Goal: Information Seeking & Learning: Learn about a topic

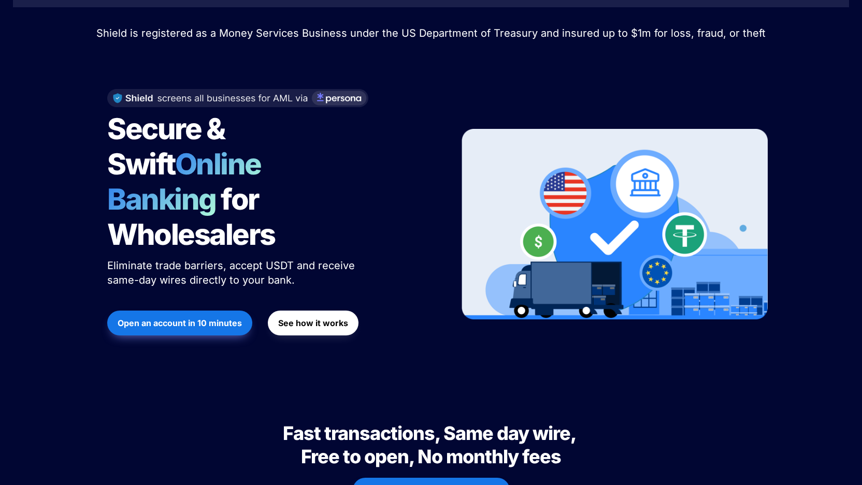
scroll to position [79, 0]
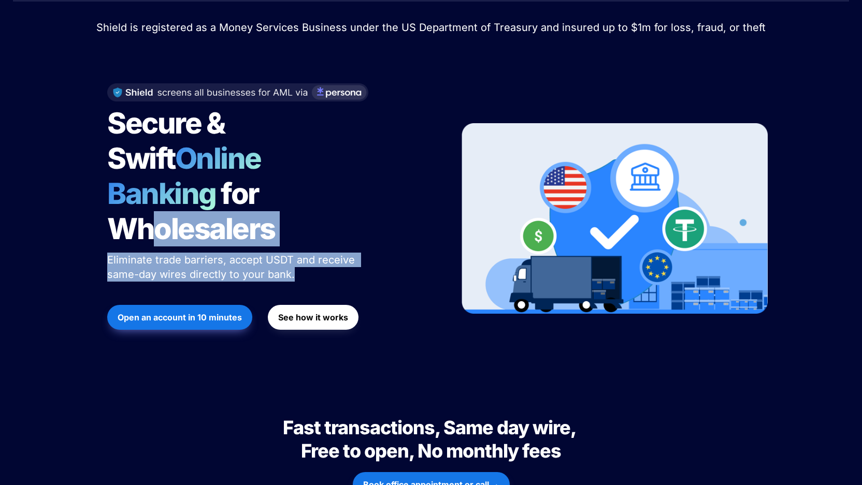
drag, startPoint x: 155, startPoint y: 238, endPoint x: 156, endPoint y: 249, distance: 10.9
click at [156, 249] on div "Secure & Swift Online Banking for Wholesalers Eliminate trade barriers, accept …" at bounding box center [270, 219] width 352 height 292
click at [156, 284] on div at bounding box center [184, 286] width 155 height 5
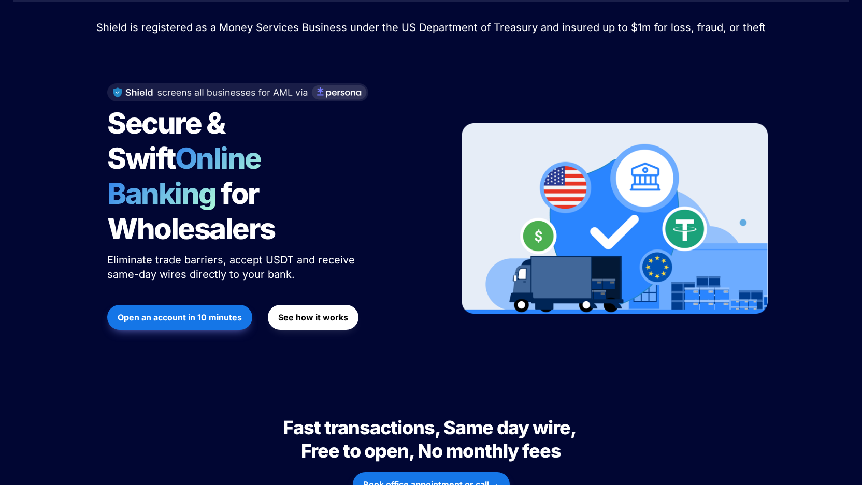
click at [156, 284] on div at bounding box center [184, 286] width 155 height 5
drag, startPoint x: 156, startPoint y: 245, endPoint x: 156, endPoint y: 226, distance: 18.6
click at [156, 251] on p "Eliminate trade barriers, accept USDT and receive same-day wires directly to yo…" at bounding box center [236, 267] width 259 height 33
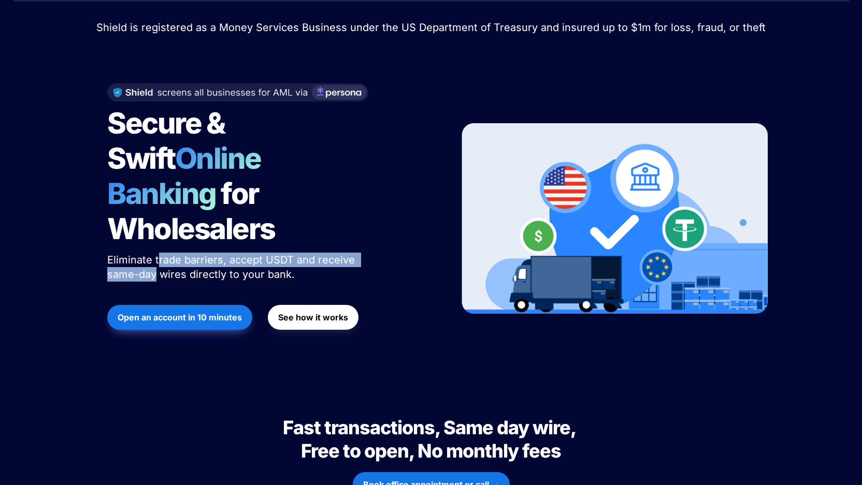
click at [156, 254] on span "Eliminate trade barriers, accept USDT and receive same-day wires directly to yo…" at bounding box center [232, 267] width 251 height 27
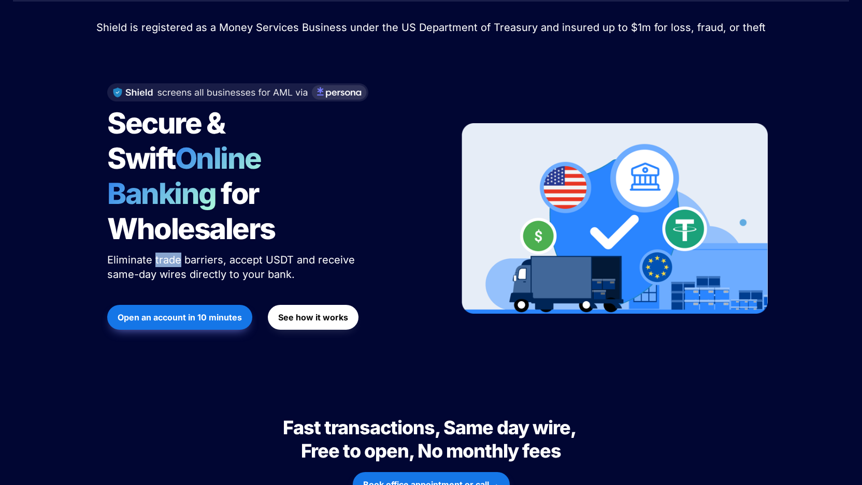
click at [156, 254] on span "Eliminate trade barriers, accept USDT and receive same-day wires directly to yo…" at bounding box center [232, 267] width 251 height 27
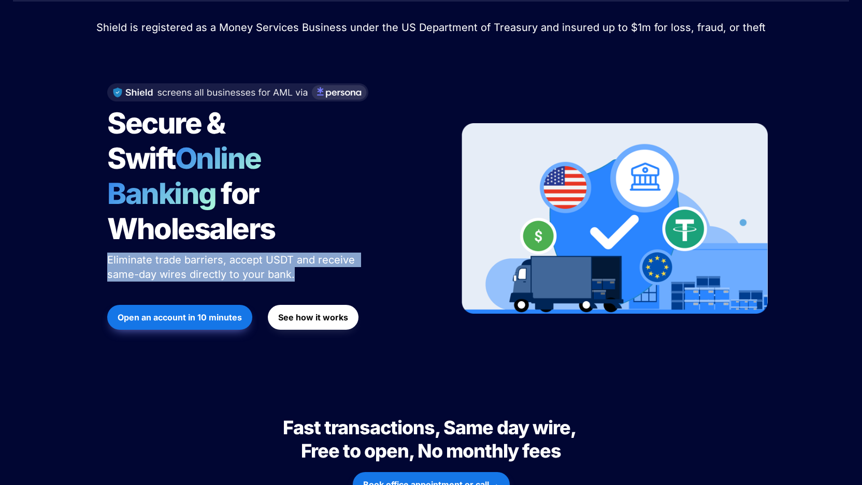
click at [156, 254] on span "Eliminate trade barriers, accept USDT and receive same-day wires directly to yo…" at bounding box center [232, 267] width 251 height 27
drag, startPoint x: 154, startPoint y: 222, endPoint x: 154, endPoint y: 239, distance: 17.1
click at [154, 254] on span "Eliminate trade barriers, accept USDT and receive same-day wires directly to yo…" at bounding box center [232, 267] width 251 height 27
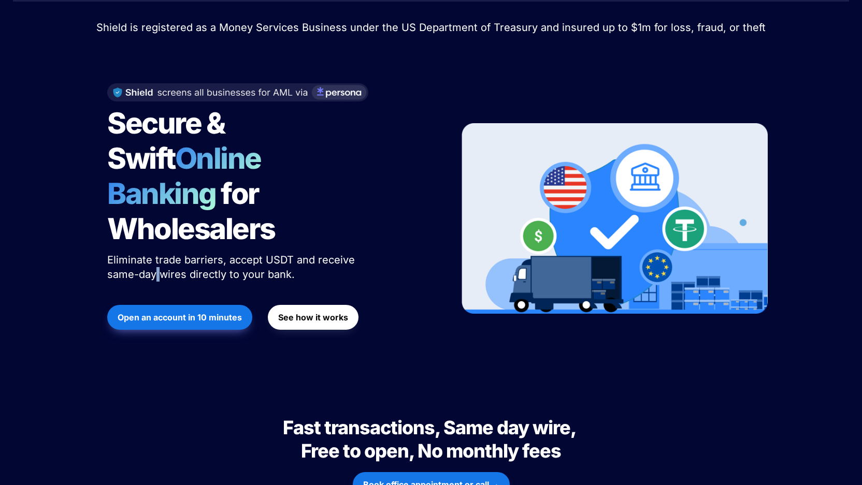
click at [154, 254] on span "Eliminate trade barriers, accept USDT and receive same-day wires directly to yo…" at bounding box center [232, 267] width 251 height 27
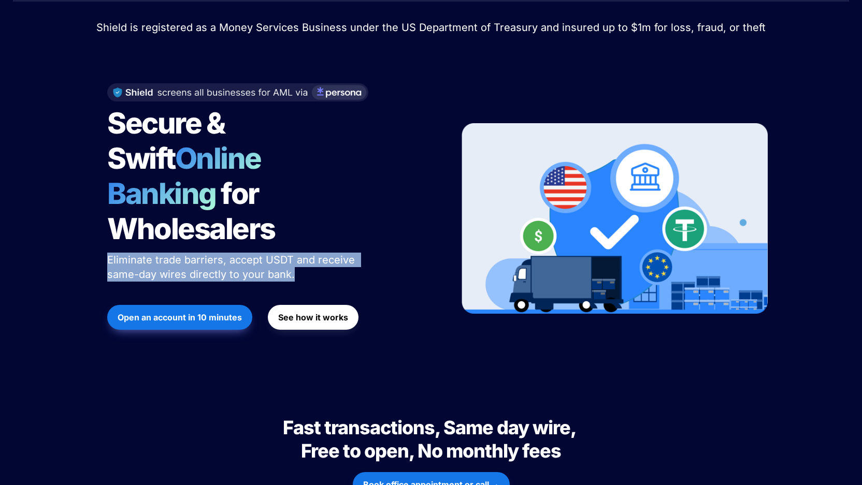
click at [154, 254] on span "Eliminate trade barriers, accept USDT and receive same-day wires directly to yo…" at bounding box center [232, 267] width 251 height 27
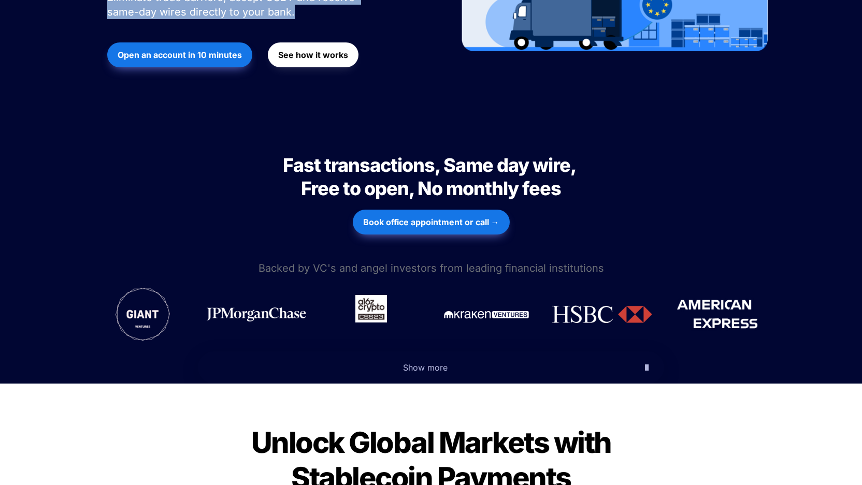
scroll to position [341, 0]
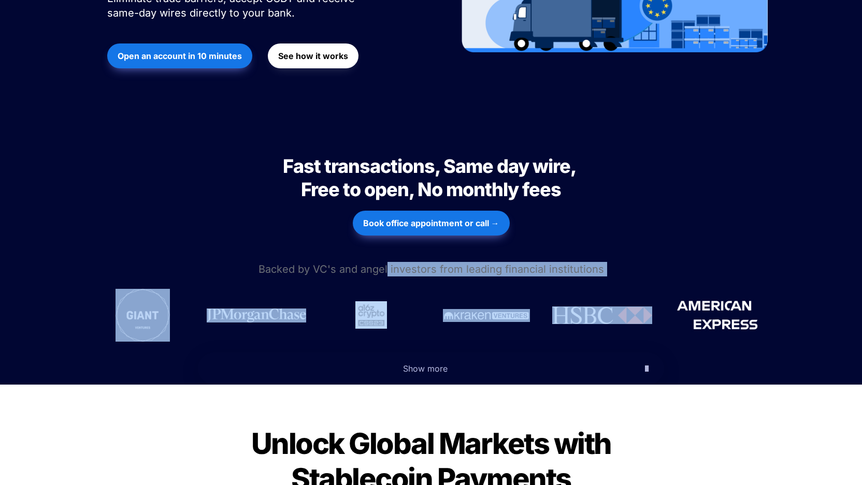
drag, startPoint x: 390, startPoint y: 234, endPoint x: 597, endPoint y: 249, distance: 207.7
click at [597, 249] on div "Fast transactions, Same day wire, Free to open, No monthly fees Fast transactio…" at bounding box center [431, 254] width 862 height 261
click at [597, 279] on div at bounding box center [430, 316] width 673 height 74
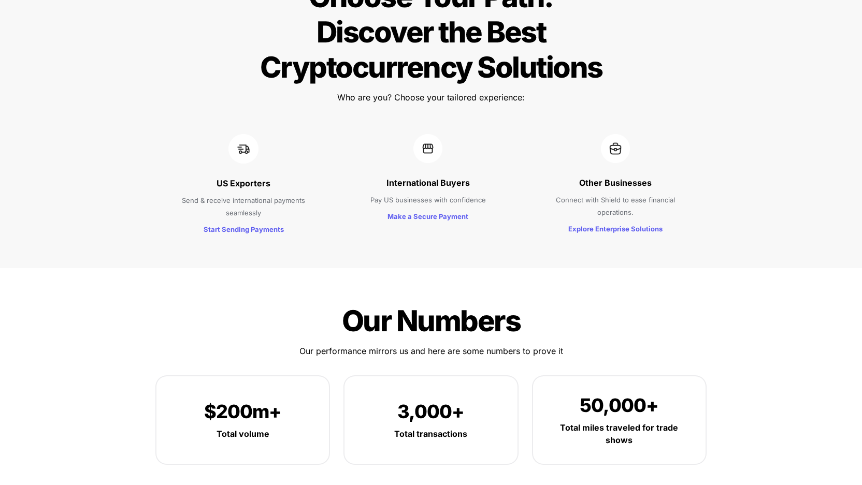
scroll to position [1083, 0]
click at [231, 197] on span "Send & receive international payments seamlessly" at bounding box center [244, 207] width 125 height 21
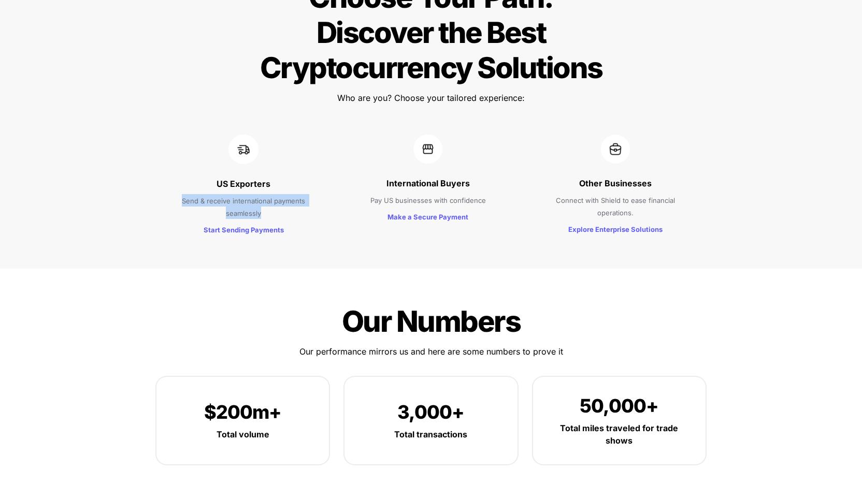
click at [231, 197] on span "Send & receive international payments seamlessly" at bounding box center [244, 207] width 125 height 21
click at [392, 196] on span "Pay US businesses with confidence" at bounding box center [427, 200] width 115 height 8
click at [636, 192] on p "Connect with Shield to ease financial operations." at bounding box center [615, 206] width 152 height 29
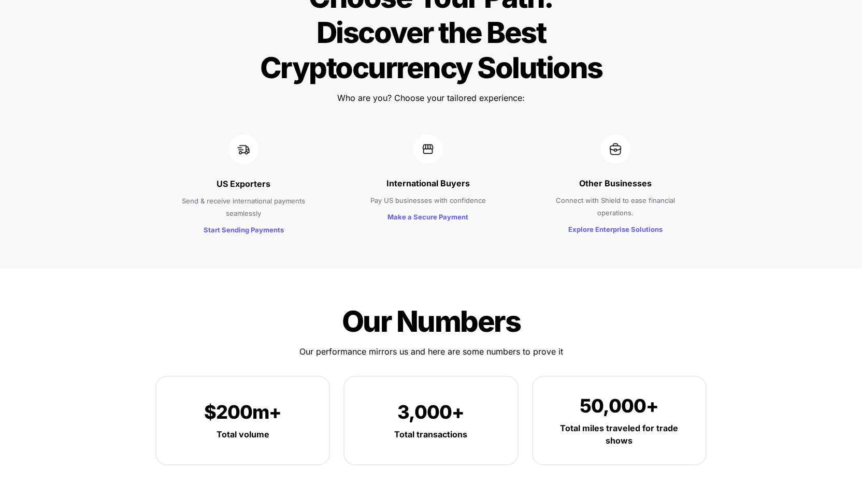
click at [636, 192] on p "Connect with Shield to ease financial operations." at bounding box center [615, 206] width 152 height 29
click at [688, 192] on p "Connect with Shield to ease financial operations." at bounding box center [615, 206] width 152 height 29
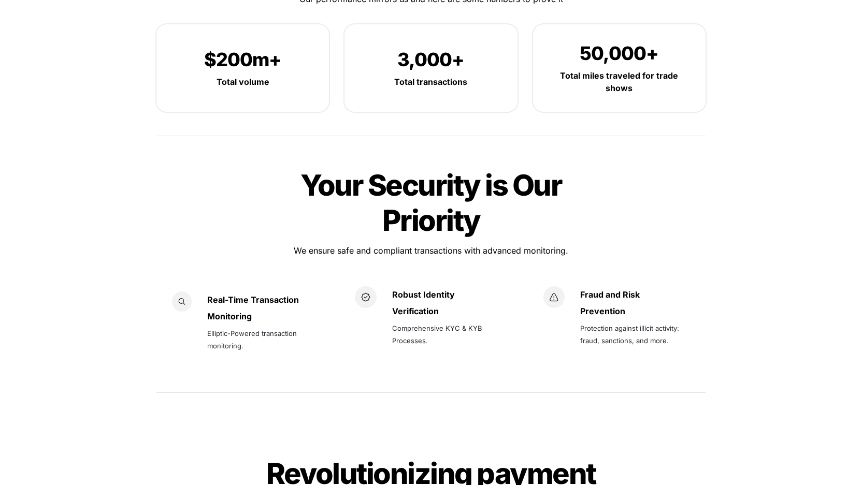
scroll to position [1472, 0]
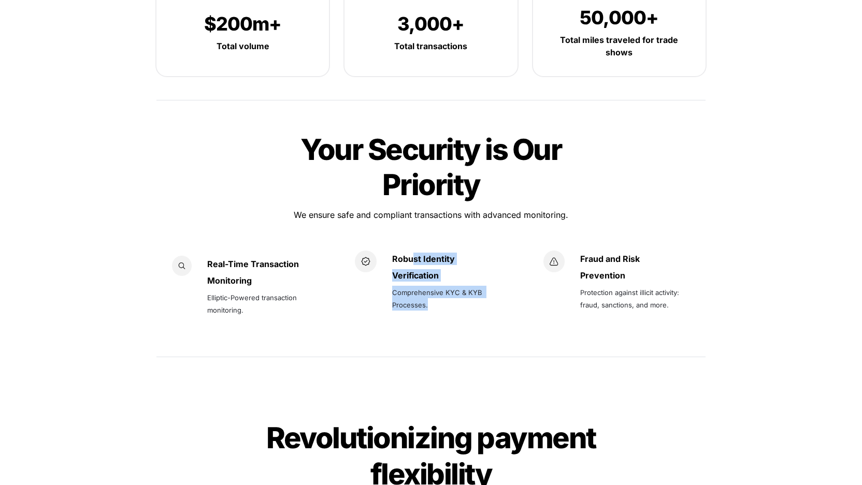
drag, startPoint x: 411, startPoint y: 225, endPoint x: 427, endPoint y: 276, distance: 53.4
click at [427, 276] on div "Robust Identity Verification Comprehensive KYC & KYB Processes." at bounding box center [448, 282] width 113 height 62
click at [427, 284] on p "Comprehensive KYC & KYB Processes." at bounding box center [448, 298] width 113 height 29
drag, startPoint x: 427, startPoint y: 276, endPoint x: 428, endPoint y: 223, distance: 52.3
click at [428, 251] on div "Robust Identity Verification Comprehensive KYC & KYB Processes." at bounding box center [448, 282] width 113 height 62
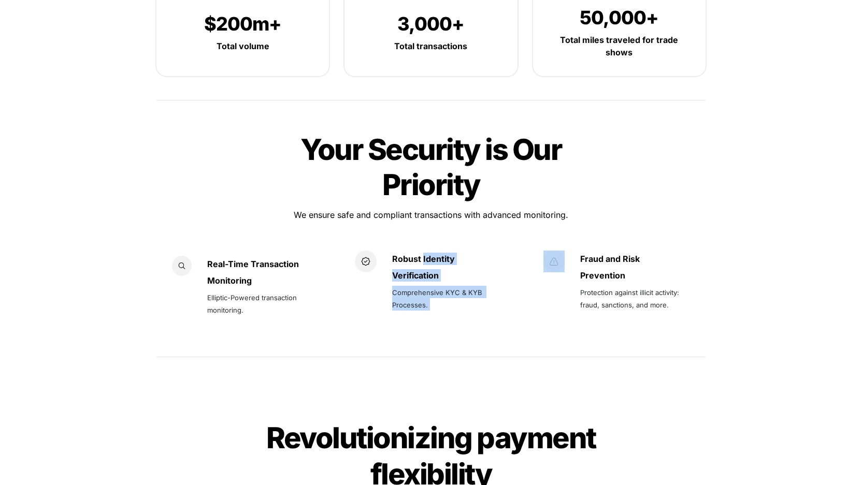
click at [428, 254] on strong "Robust Identity" at bounding box center [423, 259] width 63 height 10
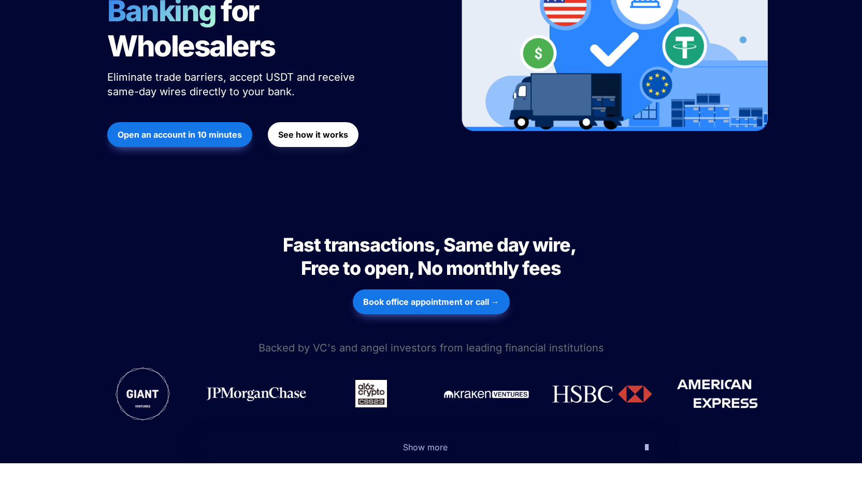
scroll to position [0, 0]
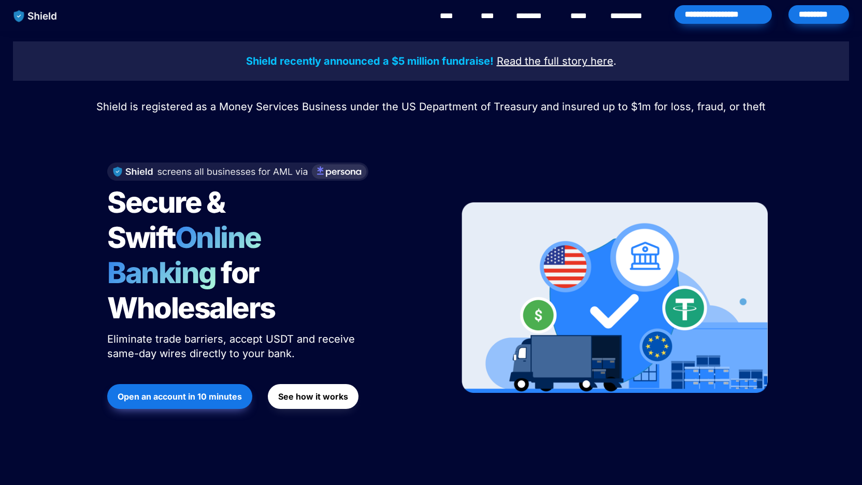
click at [555, 15] on div "**********" at bounding box center [467, 16] width 779 height 32
click at [536, 15] on link "********" at bounding box center [534, 16] width 37 height 12
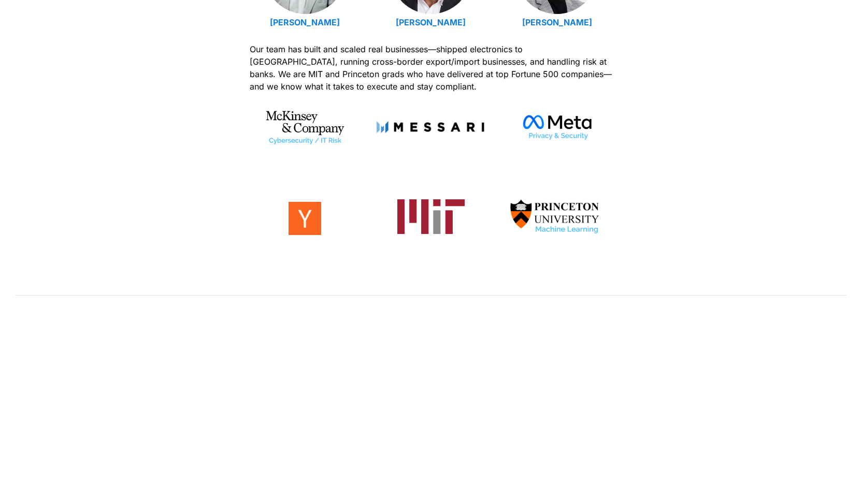
scroll to position [491, 0]
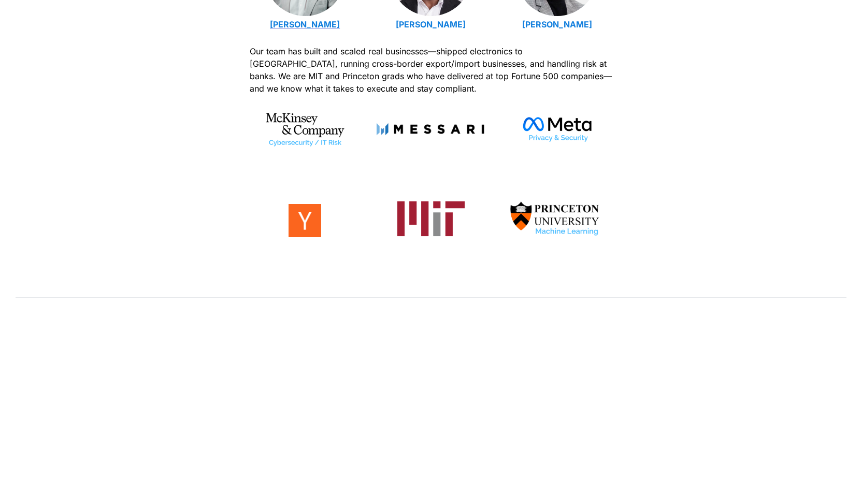
click at [295, 25] on strong "Emmanuel Udotong" at bounding box center [305, 24] width 70 height 10
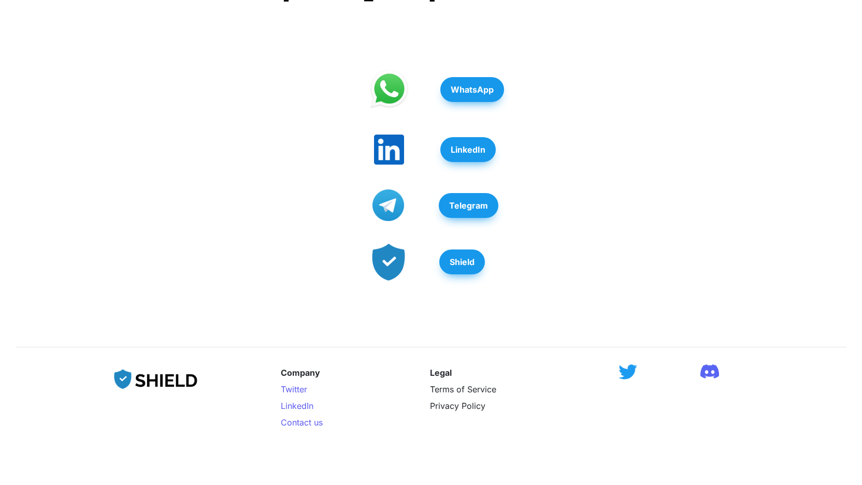
scroll to position [286, 0]
click at [464, 159] on button "LinkedIn" at bounding box center [467, 150] width 55 height 25
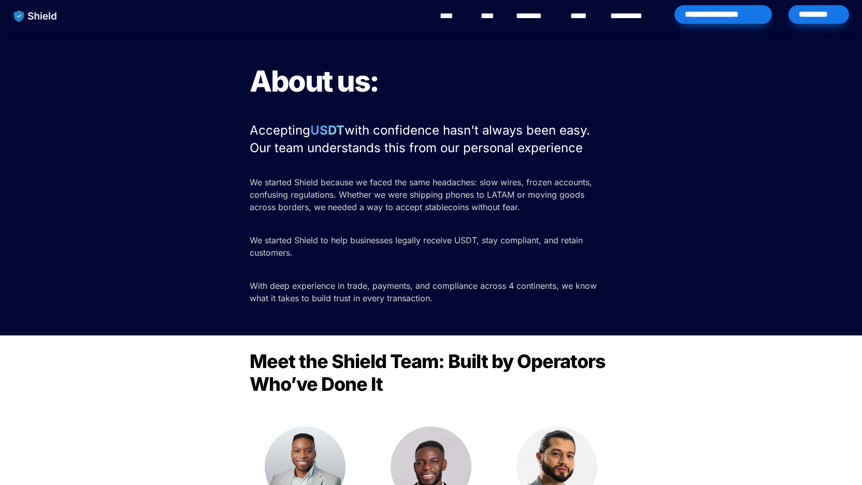
click at [813, 17] on div "*********" at bounding box center [818, 14] width 61 height 19
click at [51, 23] on img "main navigation" at bounding box center [35, 16] width 53 height 22
